Goal: Task Accomplishment & Management: Use online tool/utility

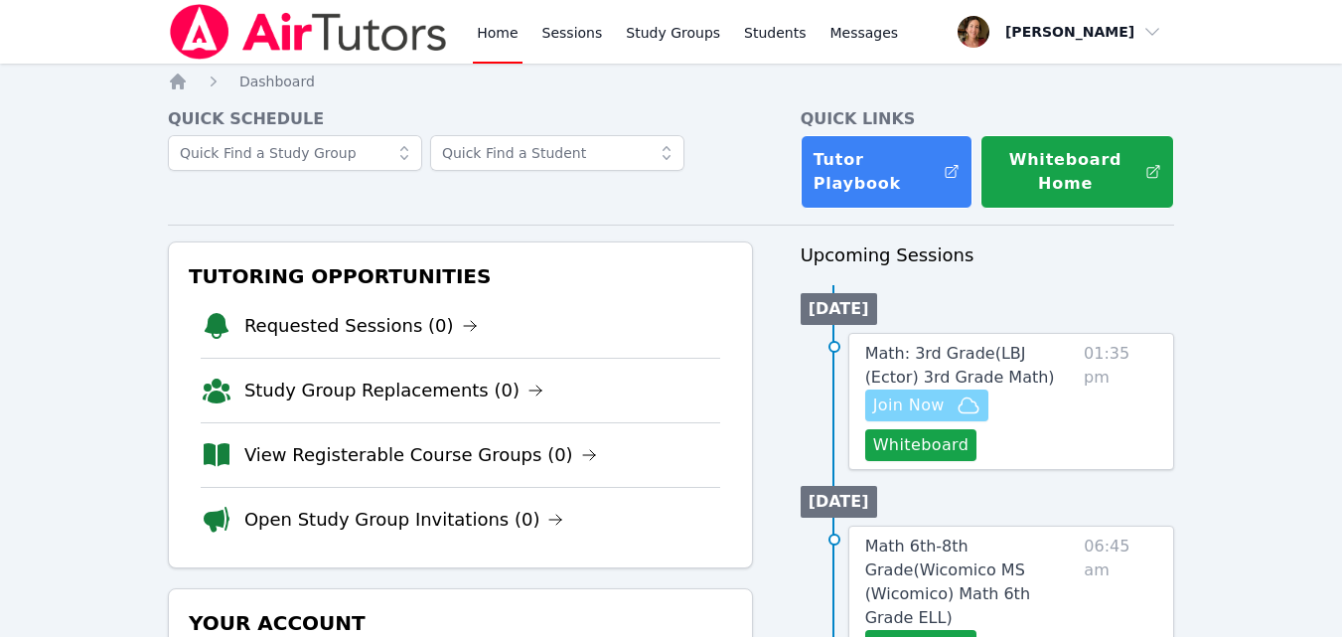
click at [925, 397] on span "Join Now" at bounding box center [909, 405] width 72 height 24
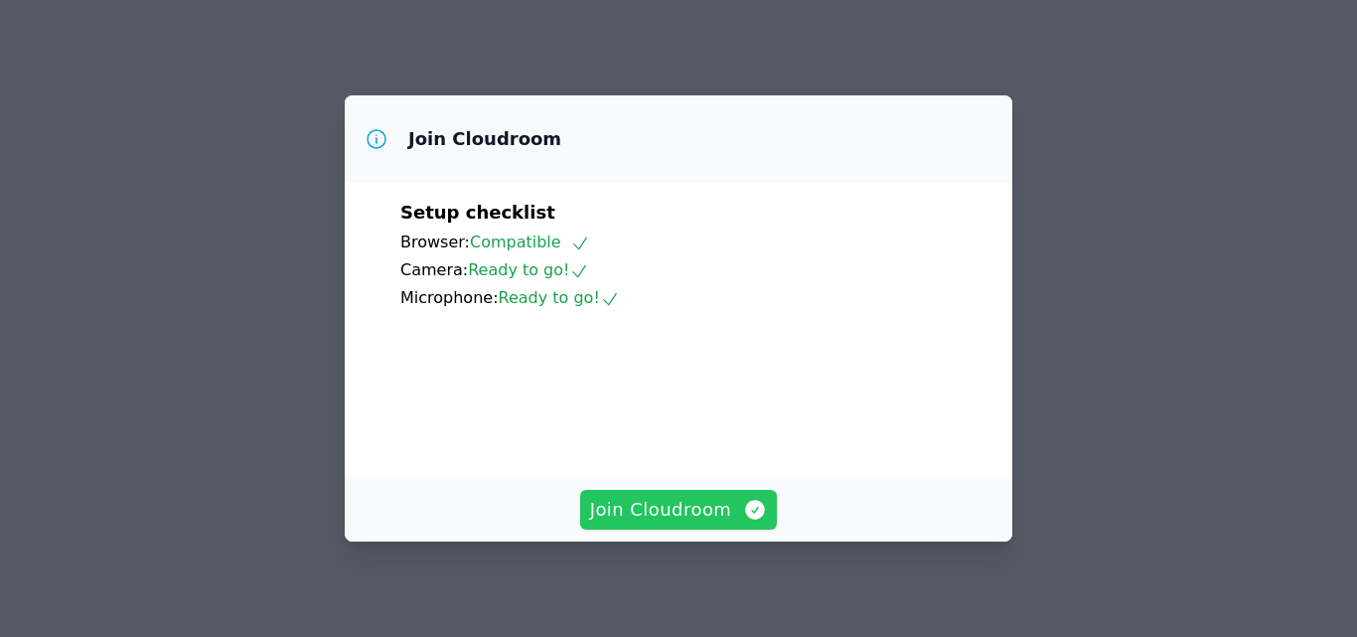
click at [738, 517] on span "Join Cloudroom" at bounding box center [679, 510] width 178 height 28
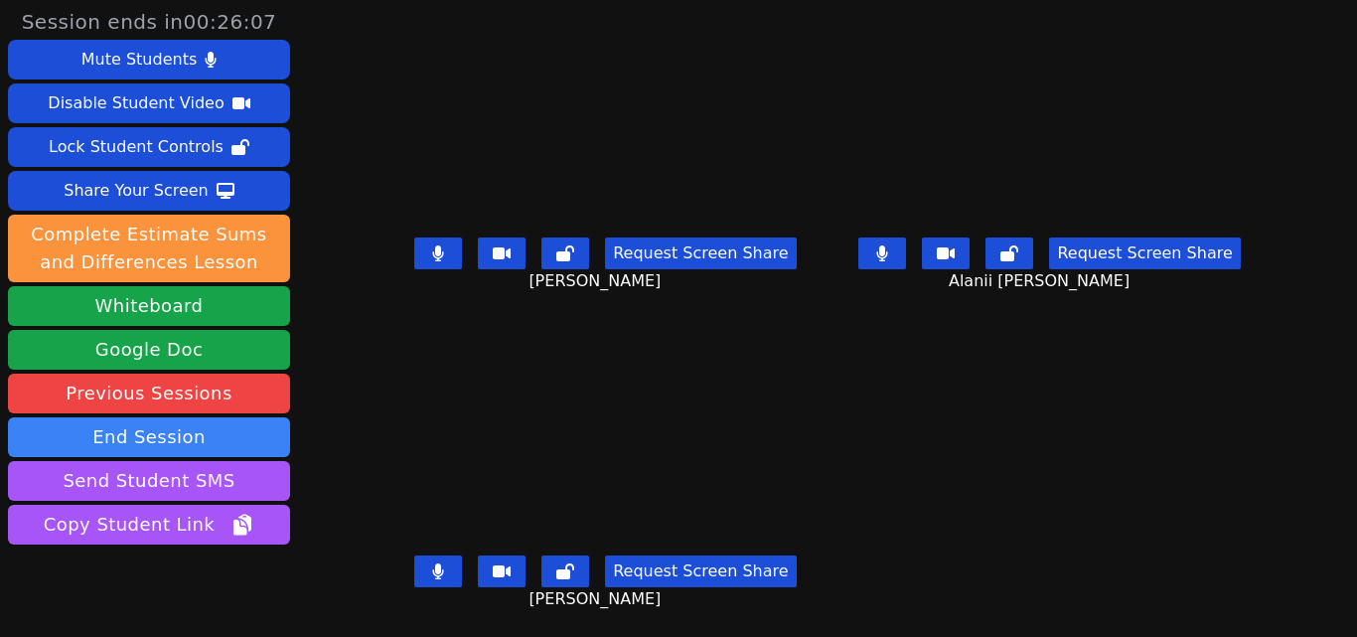
click at [440, 570] on icon at bounding box center [438, 571] width 11 height 16
click at [423, 244] on button at bounding box center [438, 253] width 48 height 32
click at [428, 256] on icon at bounding box center [438, 253] width 20 height 16
click at [426, 256] on button at bounding box center [438, 253] width 48 height 32
click at [888, 252] on button at bounding box center [882, 253] width 48 height 32
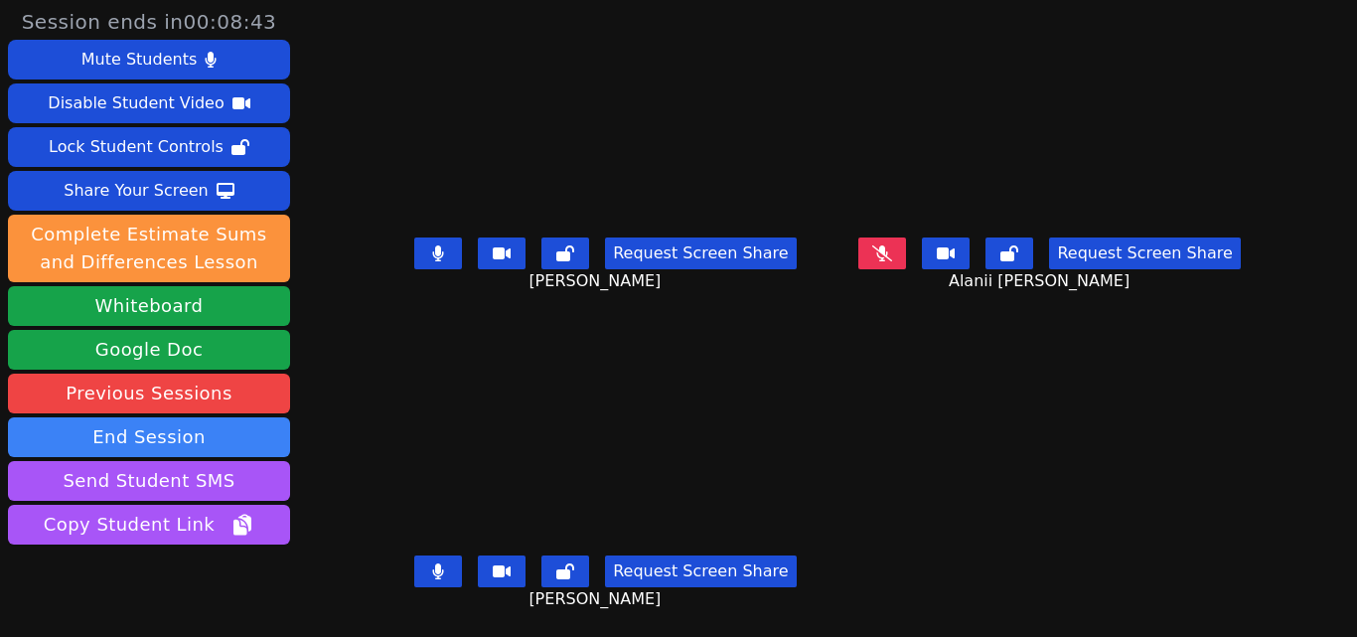
click at [422, 243] on button at bounding box center [438, 253] width 48 height 32
click at [889, 242] on button at bounding box center [882, 253] width 48 height 32
